Goal: Transaction & Acquisition: Purchase product/service

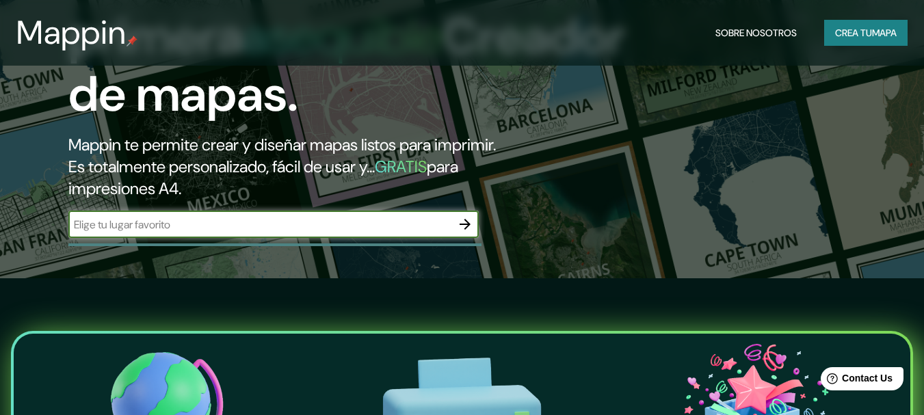
click at [291, 227] on input "text" at bounding box center [259, 225] width 383 height 16
click at [173, 226] on input "arequipa [GEOGRAPHIC_DATA]" at bounding box center [259, 225] width 383 height 16
type input "arequipa [GEOGRAPHIC_DATA] MOLLENDO"
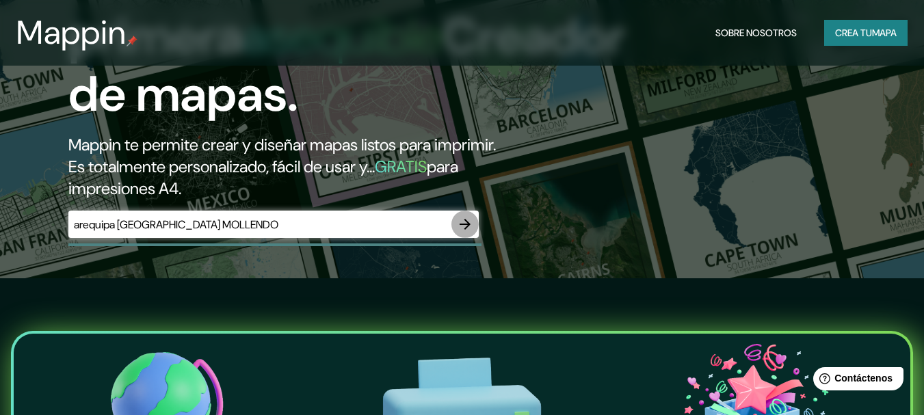
click at [464, 222] on icon "button" at bounding box center [465, 224] width 16 height 16
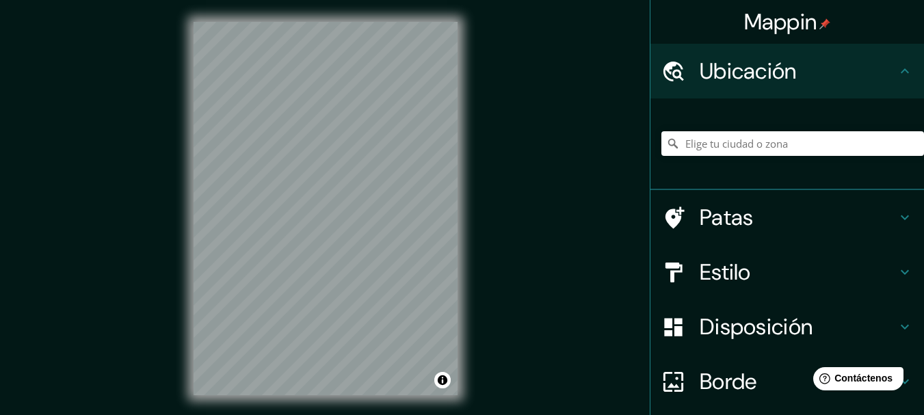
click at [871, 228] on h4 "Patas" at bounding box center [798, 217] width 197 height 27
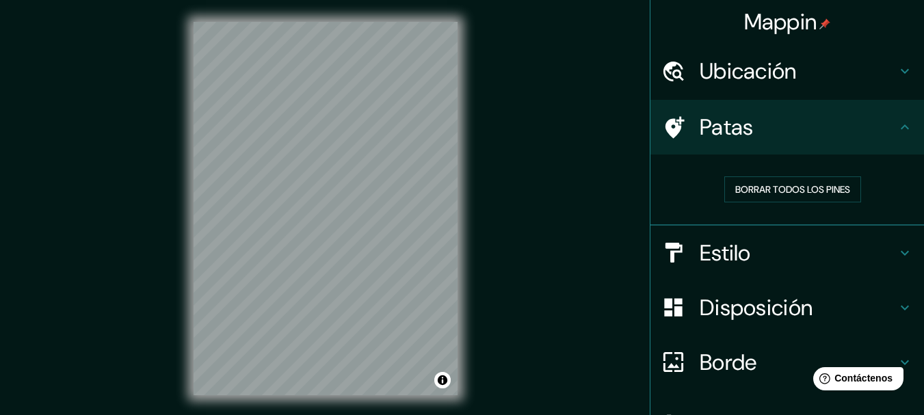
click at [809, 81] on h4 "Ubicación" at bounding box center [798, 70] width 197 height 27
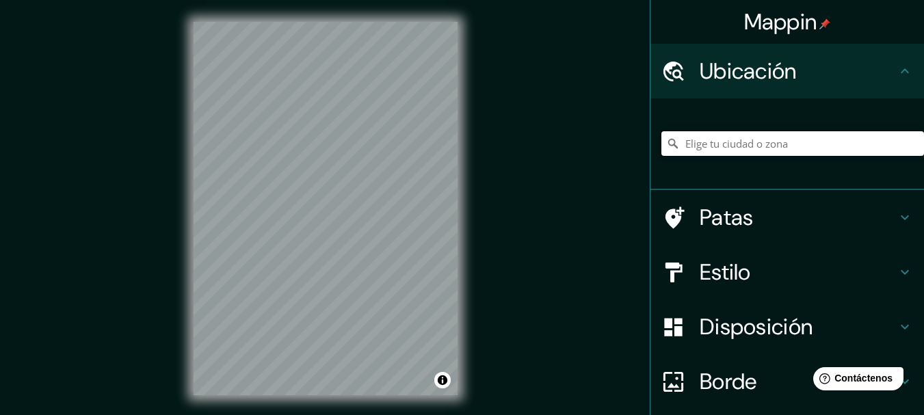
click at [804, 142] on input "Elige tu ciudad o zona" at bounding box center [792, 143] width 263 height 25
click at [250, 190] on div "Mappin Ubicación Mollendo, [GEOGRAPHIC_DATA], [GEOGRAPHIC_DATA] Patas Estilo Di…" at bounding box center [462, 219] width 924 height 439
click at [860, 140] on input "[GEOGRAPHIC_DATA], [GEOGRAPHIC_DATA], [GEOGRAPHIC_DATA]" at bounding box center [792, 143] width 263 height 25
click at [884, 144] on input "[GEOGRAPHIC_DATA], [GEOGRAPHIC_DATA], [GEOGRAPHIC_DATA]" at bounding box center [792, 143] width 263 height 25
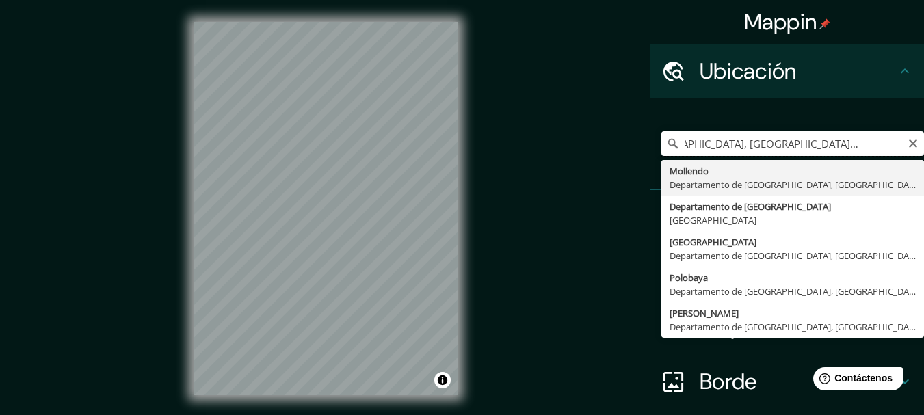
scroll to position [0, 54]
type input "[GEOGRAPHIC_DATA], [GEOGRAPHIC_DATA], [GEOGRAPHIC_DATA]"
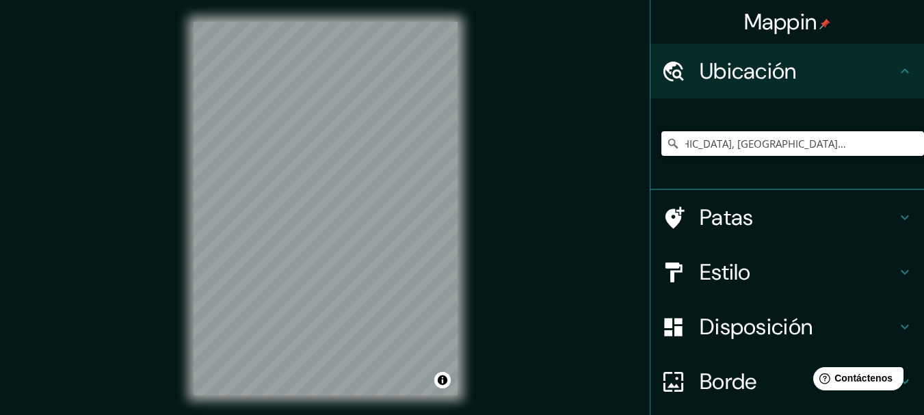
scroll to position [0, 0]
click at [869, 90] on div "Ubicación" at bounding box center [787, 71] width 274 height 55
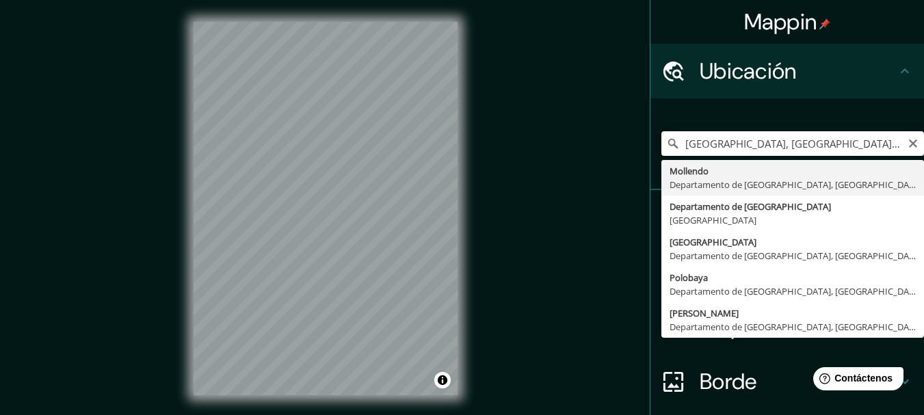
click at [873, 141] on input "[GEOGRAPHIC_DATA], [GEOGRAPHIC_DATA], [GEOGRAPHIC_DATA]" at bounding box center [792, 143] width 263 height 25
click at [614, 176] on div "Mappin Ubicación [GEOGRAPHIC_DATA], [GEOGRAPHIC_DATA], [GEOGRAPHIC_DATA] [GEOGR…" at bounding box center [462, 219] width 924 height 439
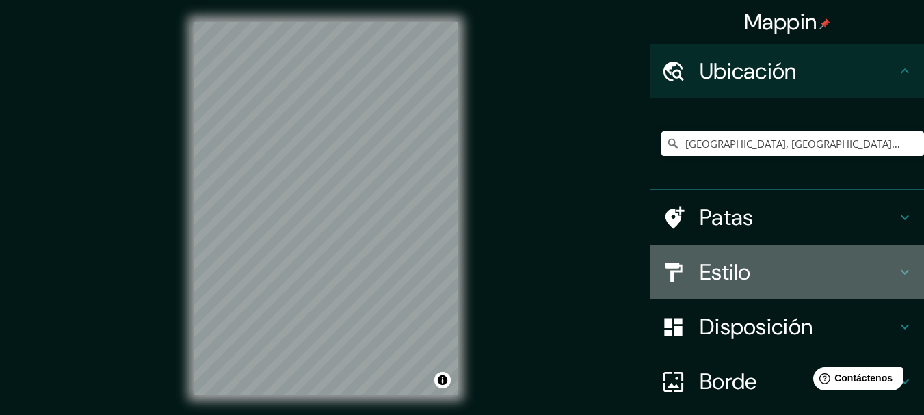
click at [757, 261] on h4 "Estilo" at bounding box center [798, 272] width 197 height 27
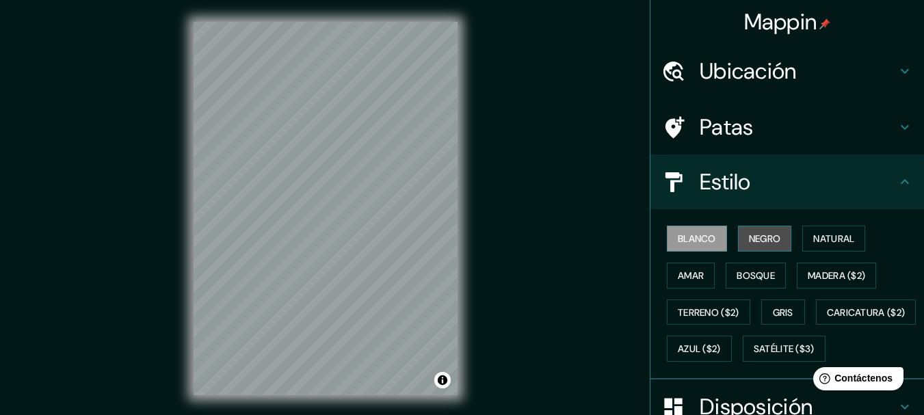
click at [762, 243] on font "Negro" at bounding box center [765, 239] width 32 height 12
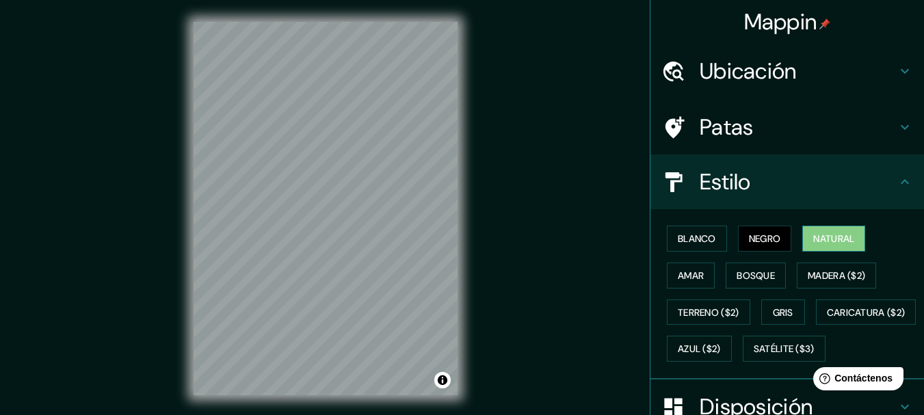
click at [824, 235] on font "Natural" at bounding box center [833, 239] width 41 height 12
click at [764, 274] on font "Bosque" at bounding box center [756, 275] width 38 height 12
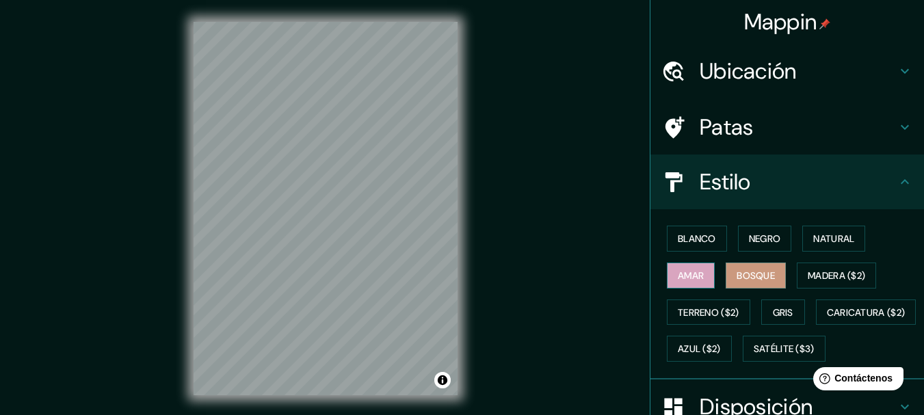
click at [687, 273] on font "Amar" at bounding box center [691, 275] width 26 height 12
click at [683, 313] on font "Terreno ($2)" at bounding box center [709, 312] width 62 height 12
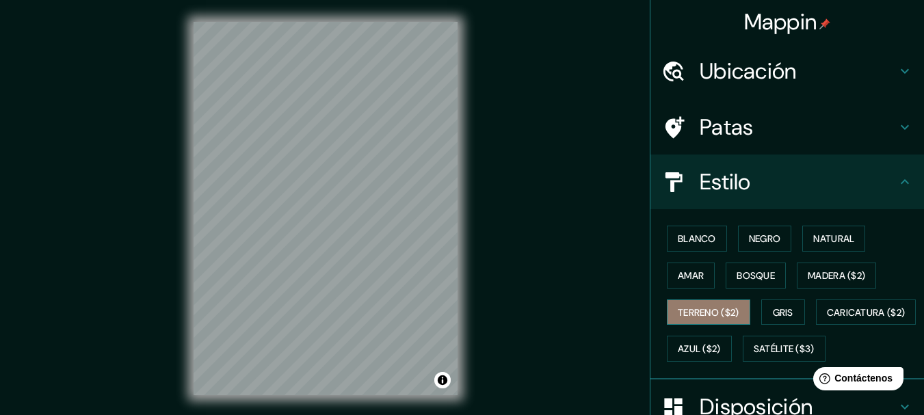
click at [743, 317] on button "Terreno ($2)" at bounding box center [708, 313] width 83 height 26
click at [789, 310] on button "Gris" at bounding box center [783, 313] width 44 height 26
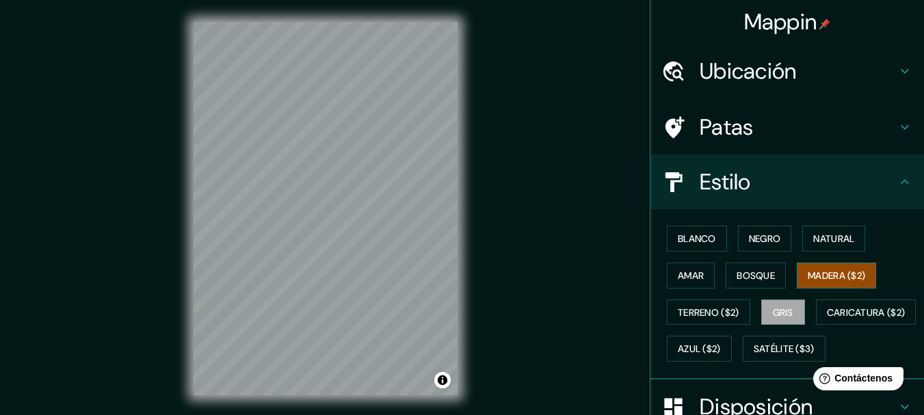
click at [833, 269] on font "Madera ($2)" at bounding box center [836, 275] width 57 height 12
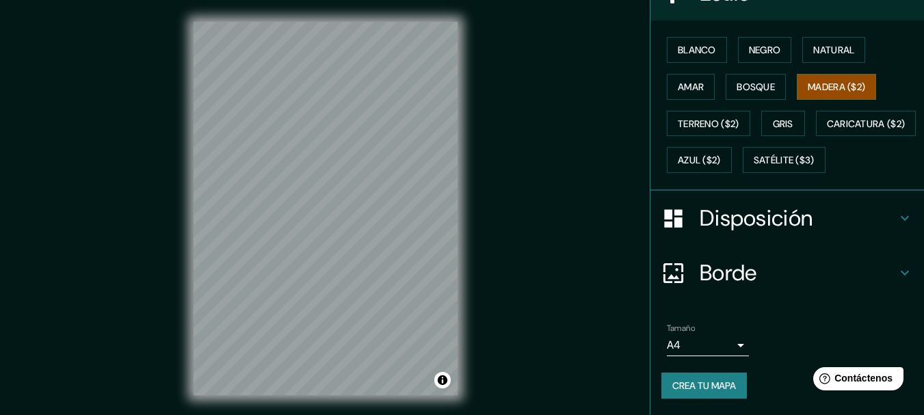
click at [813, 238] on div "Disposición" at bounding box center [787, 218] width 274 height 55
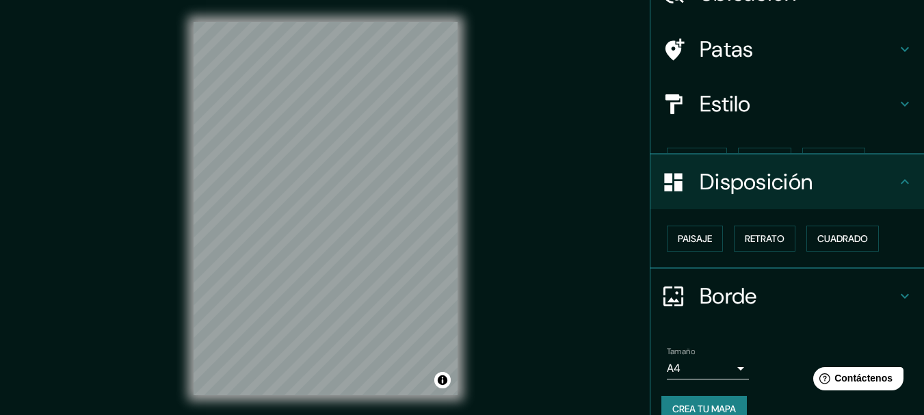
scroll to position [78, 0]
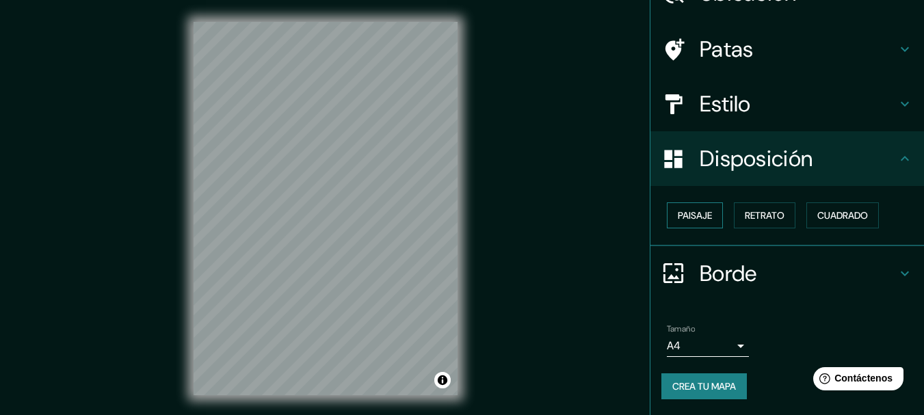
click at [682, 226] on button "Paisaje" at bounding box center [695, 215] width 56 height 26
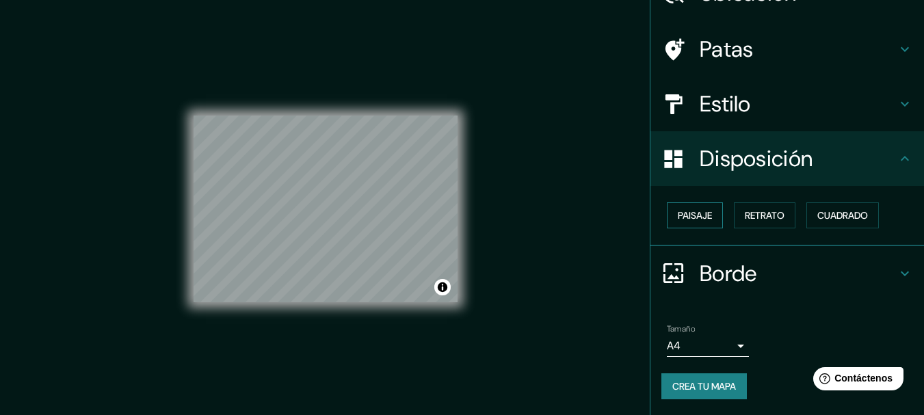
click at [700, 221] on font "Paisaje" at bounding box center [695, 215] width 34 height 12
click at [756, 217] on font "Retrato" at bounding box center [765, 215] width 40 height 12
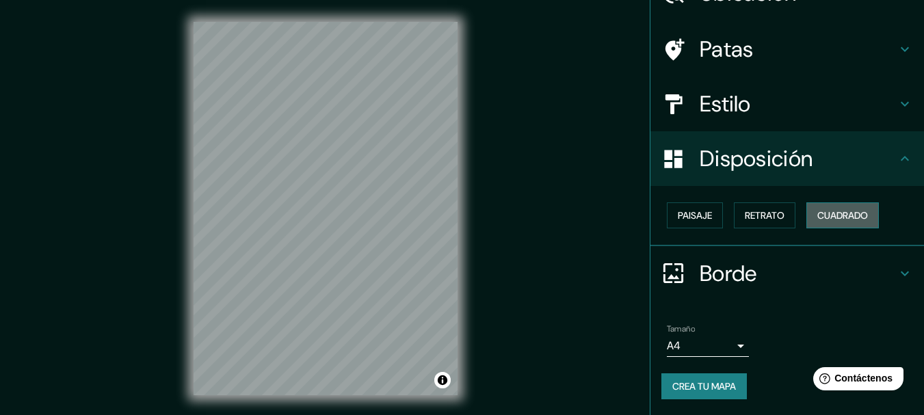
click at [817, 207] on font "Cuadrado" at bounding box center [842, 216] width 51 height 18
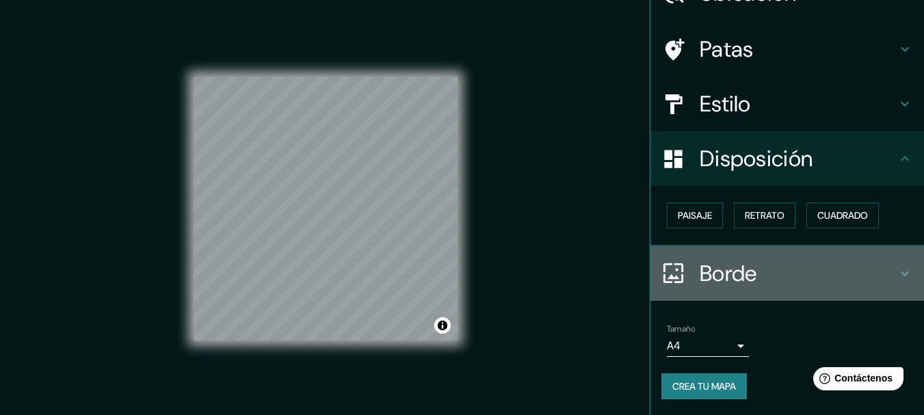
click at [761, 287] on div "Borde" at bounding box center [787, 273] width 274 height 55
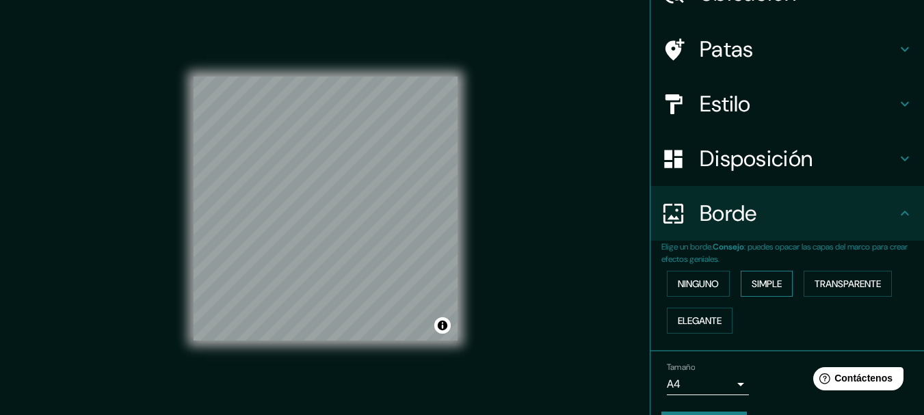
click at [755, 282] on font "Simple" at bounding box center [767, 284] width 30 height 12
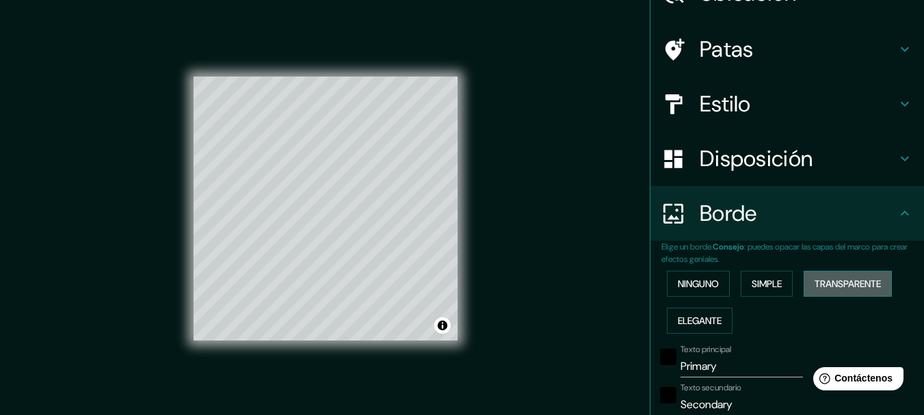
click at [836, 278] on font "Transparente" at bounding box center [848, 284] width 66 height 12
